Goal: Task Accomplishment & Management: Complete application form

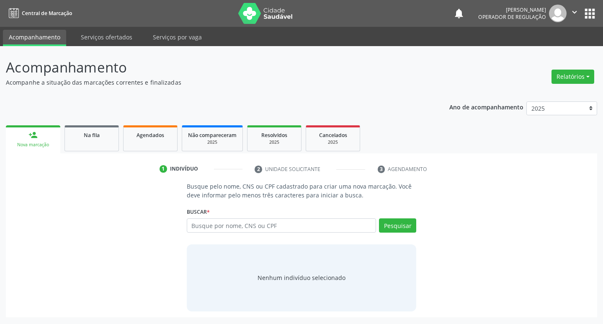
click at [316, 230] on input "text" at bounding box center [282, 225] width 190 height 14
type input "705702433683830"
click at [406, 222] on button "Pesquisar" at bounding box center [397, 225] width 37 height 14
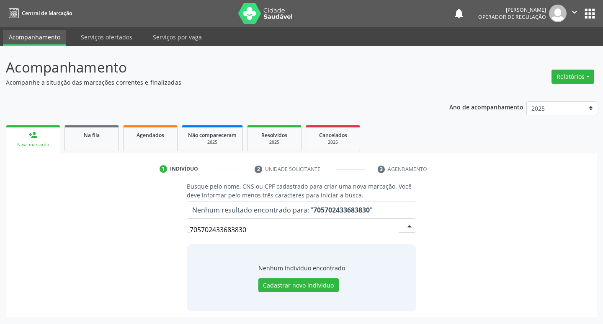
click at [269, 230] on input "705702433683830" at bounding box center [295, 229] width 210 height 17
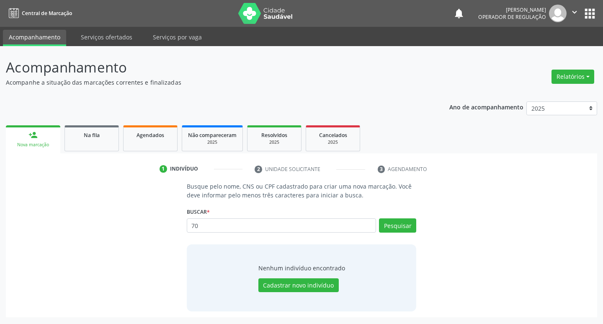
type input "7"
click at [278, 216] on div "Buscar * 70570243368383 Busque por nome, CNS ou CPF Nenhum resultado encontrado…" at bounding box center [302, 221] width 230 height 33
click at [199, 225] on input "text" at bounding box center [282, 225] width 190 height 14
type input "[PERSON_NAME]"
click at [396, 231] on button "Pesquisar" at bounding box center [397, 225] width 37 height 14
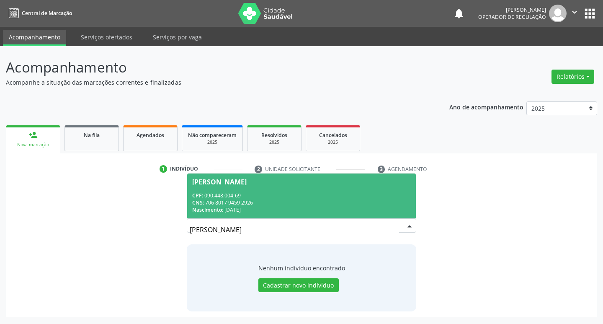
click at [348, 216] on span "[PERSON_NAME] CPF: 090.448.004-69 CNS: 706 8017 9459 2926 Nascimento: [DATE]" at bounding box center [301, 195] width 229 height 45
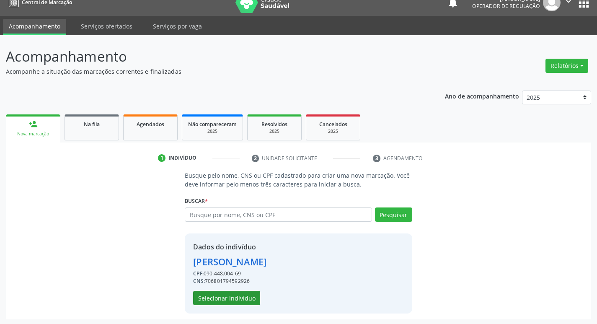
scroll to position [12, 0]
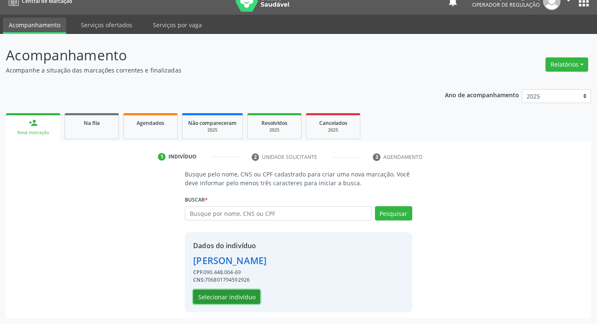
click at [228, 298] on button "Selecionar indivíduo" at bounding box center [226, 296] width 67 height 14
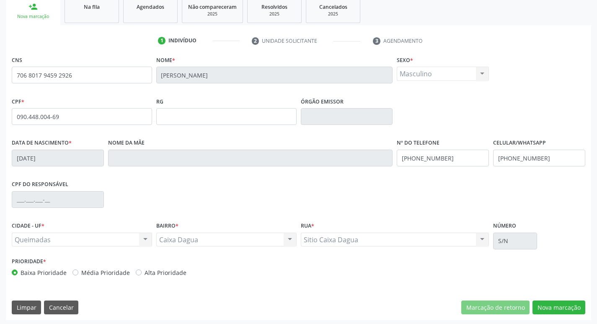
scroll to position [130, 0]
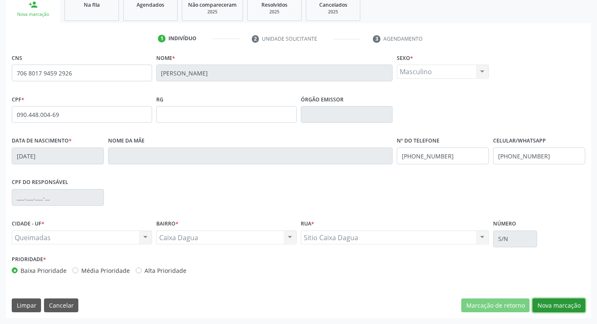
click at [552, 305] on button "Nova marcação" at bounding box center [558, 305] width 53 height 14
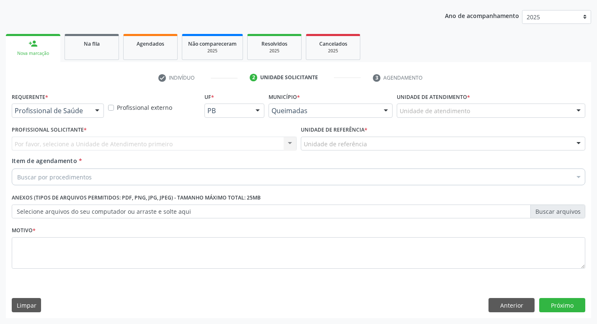
scroll to position [91, 0]
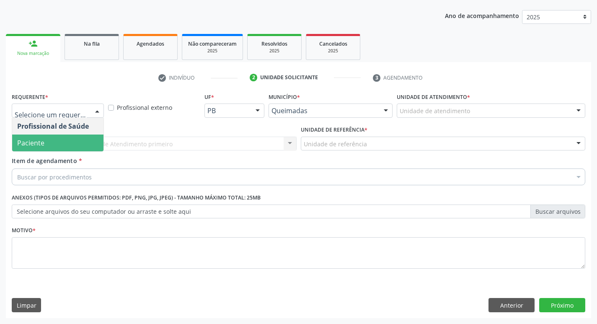
click at [62, 144] on span "Paciente" at bounding box center [57, 142] width 91 height 17
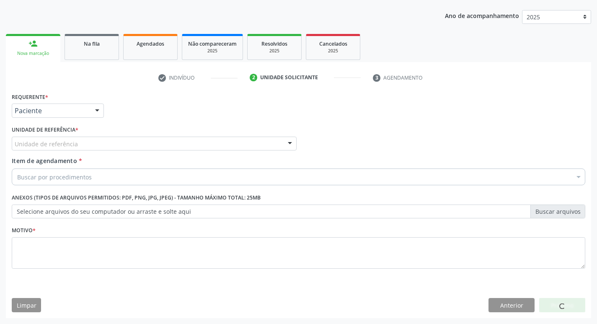
click at [80, 147] on div "Unidade de referência" at bounding box center [154, 144] width 285 height 14
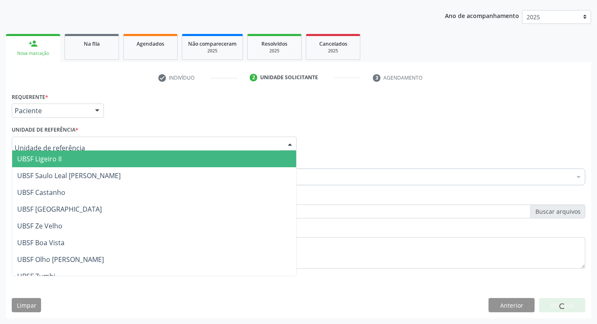
type input "V"
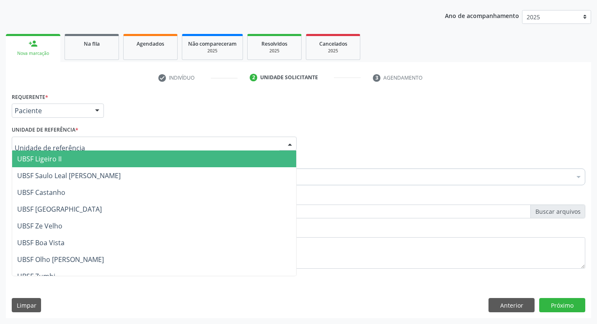
type input "C"
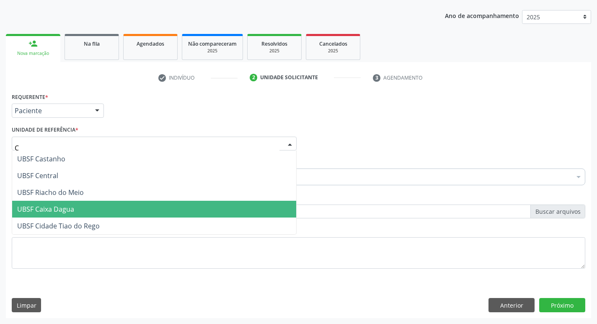
click at [72, 204] on span "UBSF Caixa Dagua" at bounding box center [154, 209] width 284 height 17
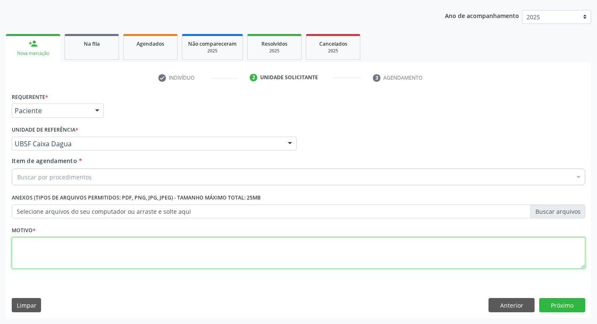
click at [60, 259] on textarea at bounding box center [298, 253] width 573 height 32
type textarea "AVALIACAO"
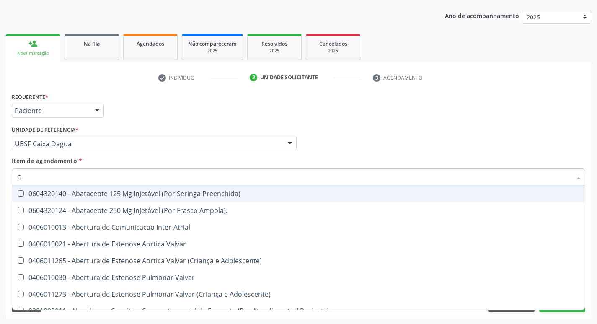
type input "ORTOPED"
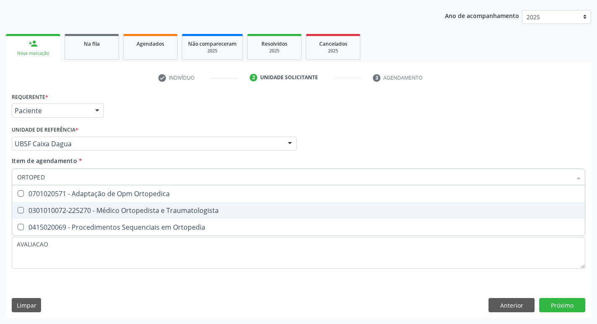
click at [183, 210] on div "0301010072-225270 - Médico Ortopedista e Traumatologista" at bounding box center [298, 210] width 562 height 7
checkbox Traumatologista "true"
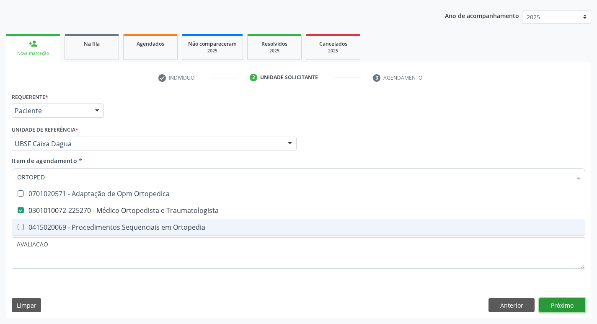
click at [566, 304] on div "Requerente * Paciente Profissional de Saúde Paciente Nenhum resultado encontrad…" at bounding box center [298, 203] width 585 height 227
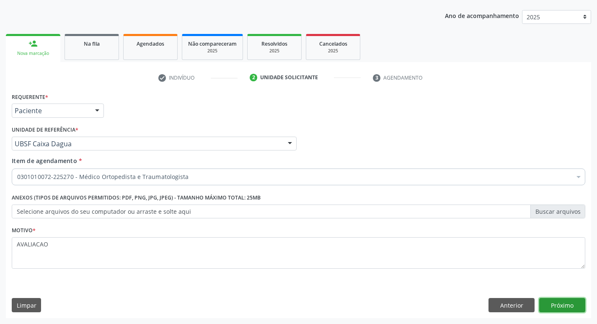
click at [562, 298] on button "Próximo" at bounding box center [562, 305] width 46 height 14
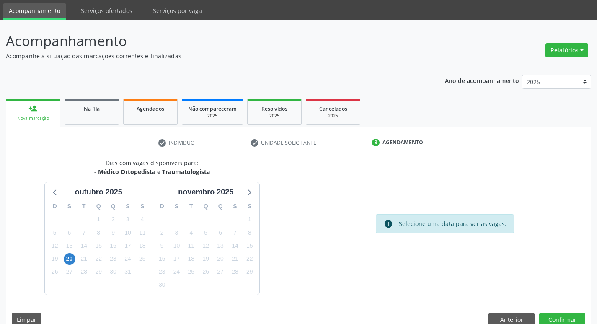
scroll to position [41, 0]
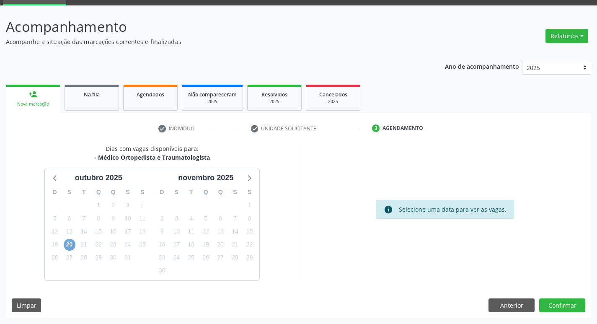
click at [67, 249] on span "20" at bounding box center [70, 245] width 12 height 12
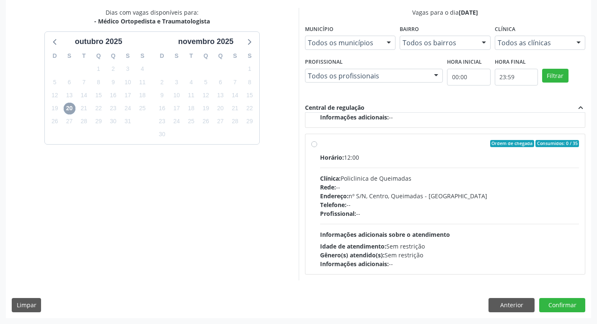
scroll to position [0, 0]
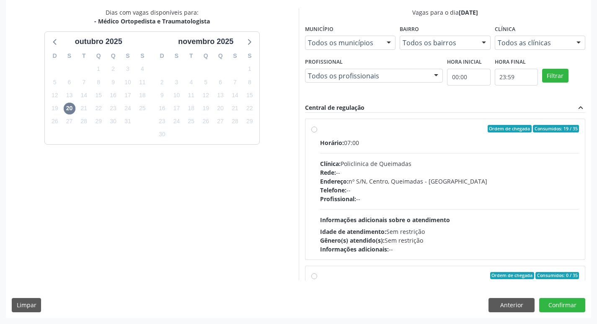
click at [421, 181] on div "Endereço: nº S/N, Centro, Queimadas - [GEOGRAPHIC_DATA]" at bounding box center [449, 181] width 259 height 9
click at [317, 132] on input "Ordem de chegada Consumidos: 19 / 35 Horário: 07:00 Clínica: Policlinica de Que…" at bounding box center [314, 129] width 6 height 8
radio input "true"
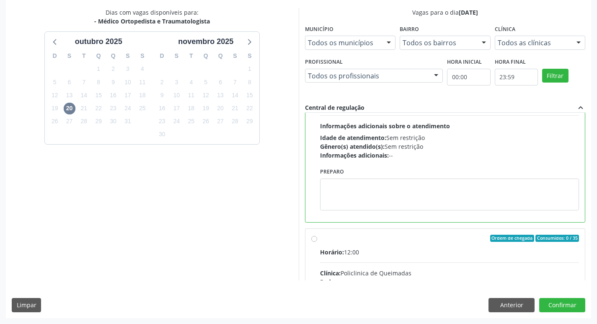
scroll to position [188, 0]
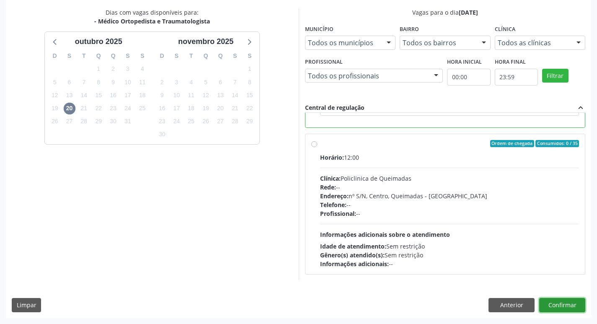
click at [568, 308] on button "Confirmar" at bounding box center [562, 305] width 46 height 14
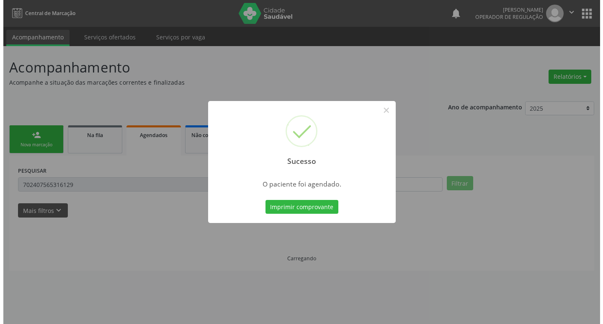
scroll to position [0, 0]
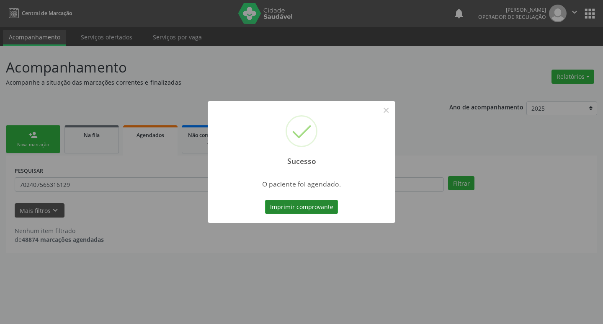
click at [298, 212] on button "Imprimir comprovante" at bounding box center [301, 207] width 73 height 14
